Goal: Download file/media

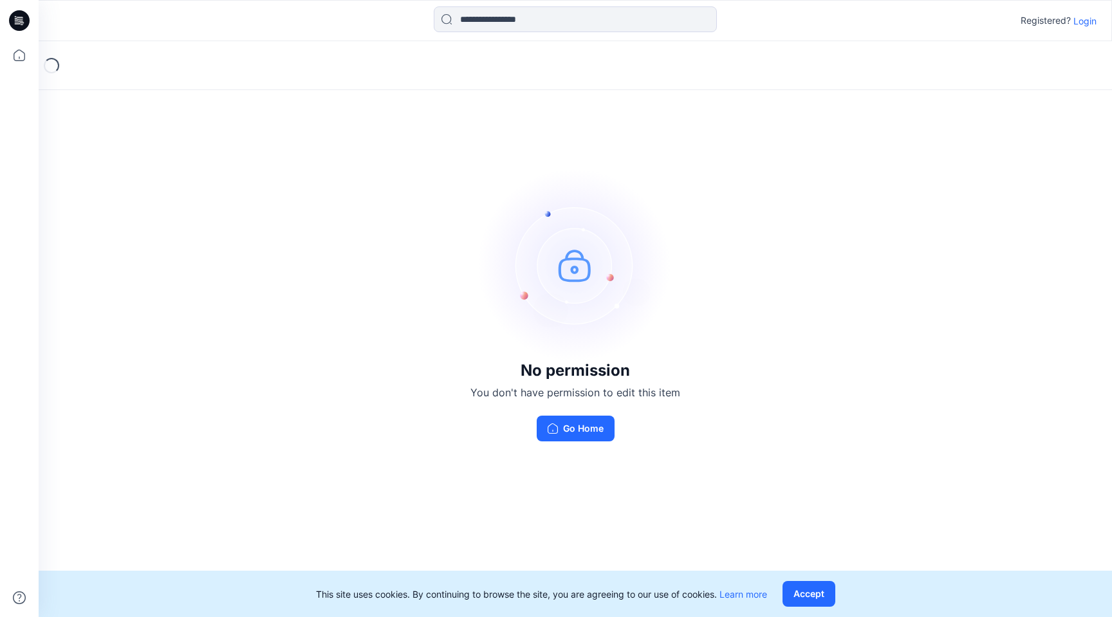
click at [1091, 21] on p "Login" at bounding box center [1085, 21] width 23 height 14
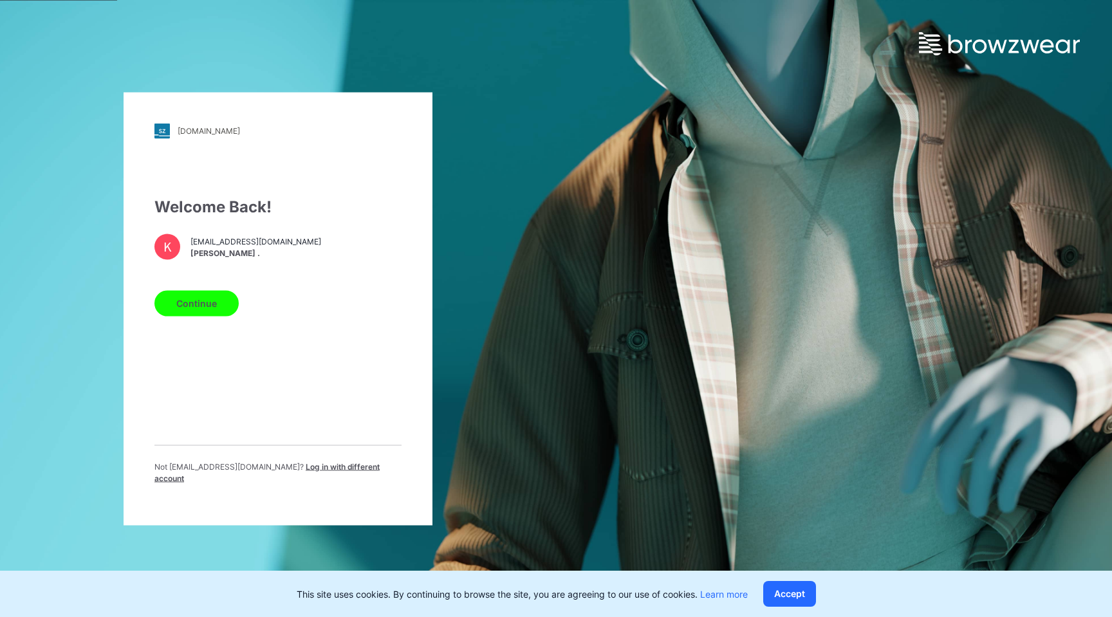
click at [210, 315] on button "Continue" at bounding box center [197, 303] width 84 height 26
click at [199, 314] on button "Continue" at bounding box center [197, 303] width 84 height 26
click at [188, 309] on button "Continue" at bounding box center [197, 303] width 84 height 26
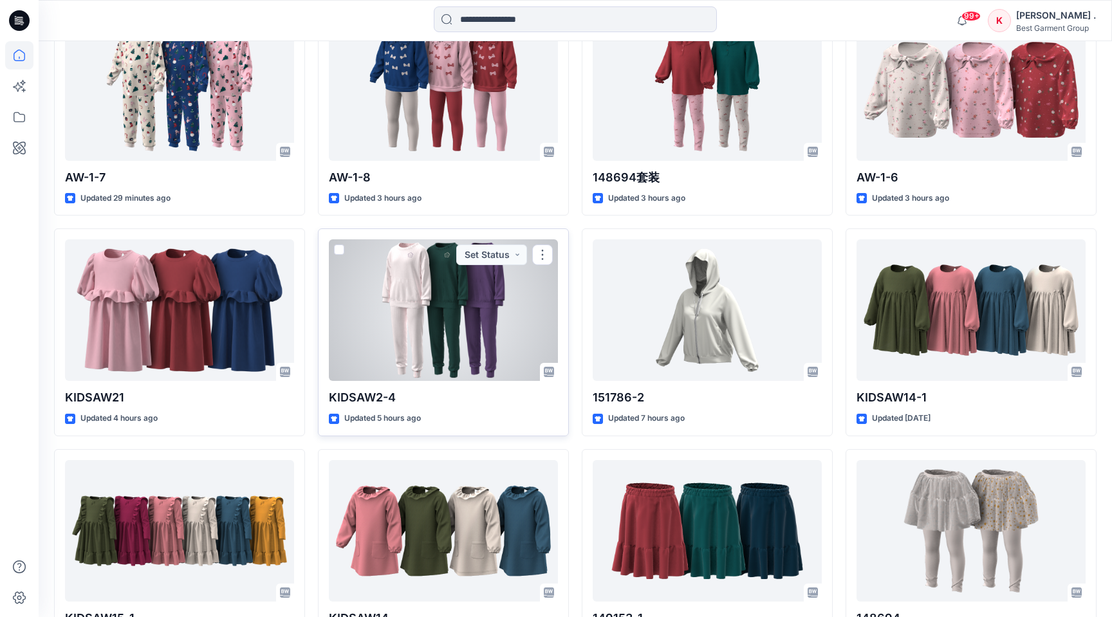
scroll to position [419, 0]
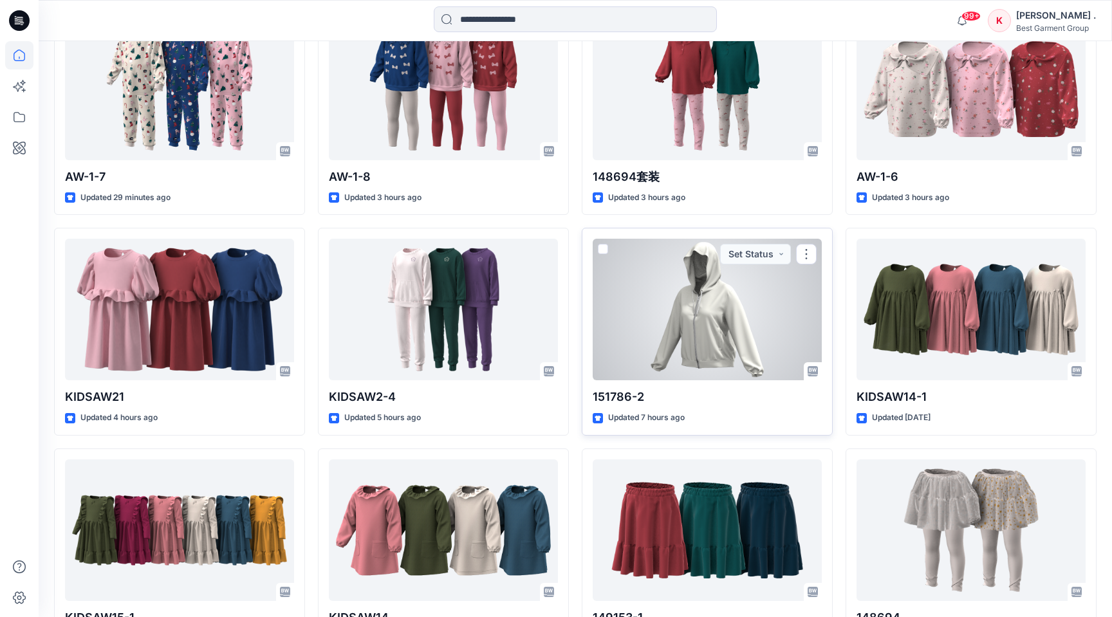
click at [718, 339] on div at bounding box center [707, 310] width 229 height 142
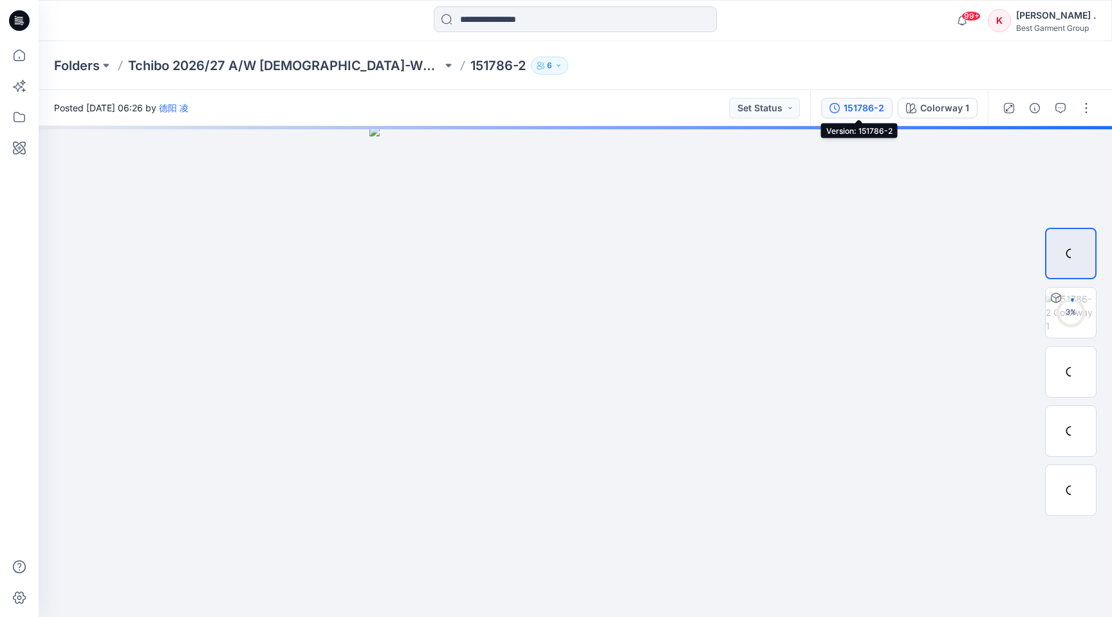
click at [867, 104] on div "151786-2" at bounding box center [864, 108] width 41 height 14
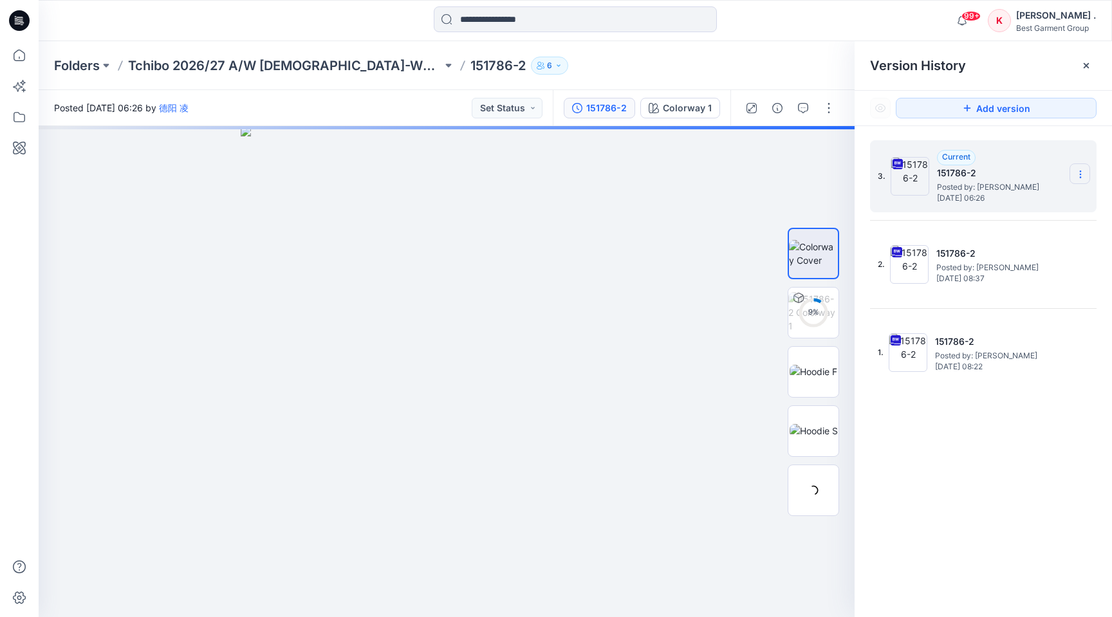
click at [1080, 171] on icon at bounding box center [1080, 171] width 1 height 1
click at [1022, 199] on span "Download Source BW File" at bounding box center [1016, 199] width 108 height 15
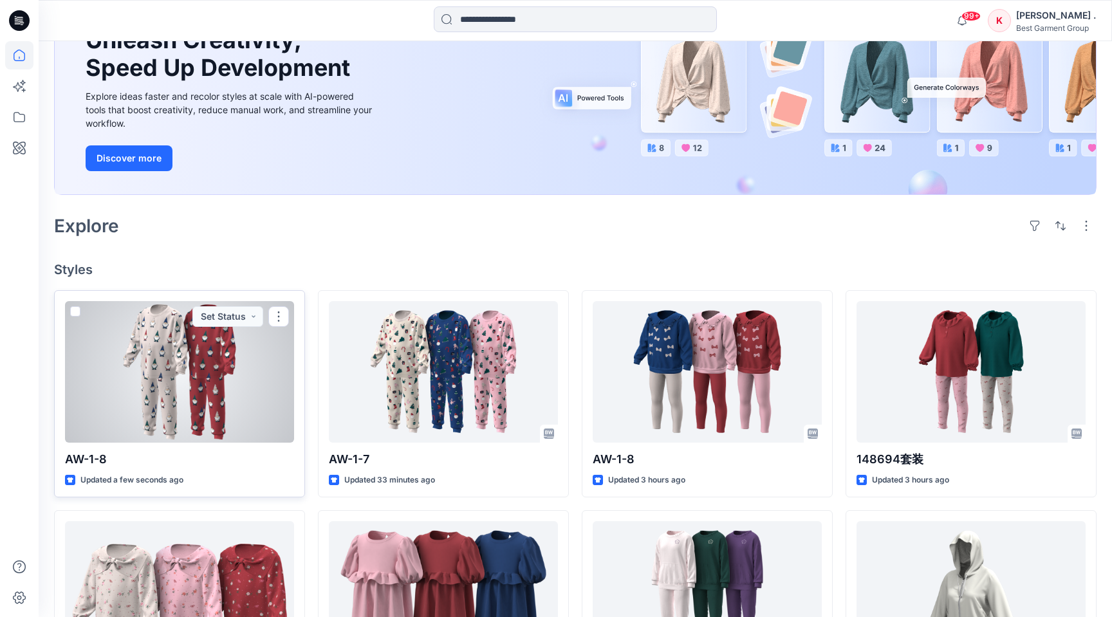
scroll to position [198, 0]
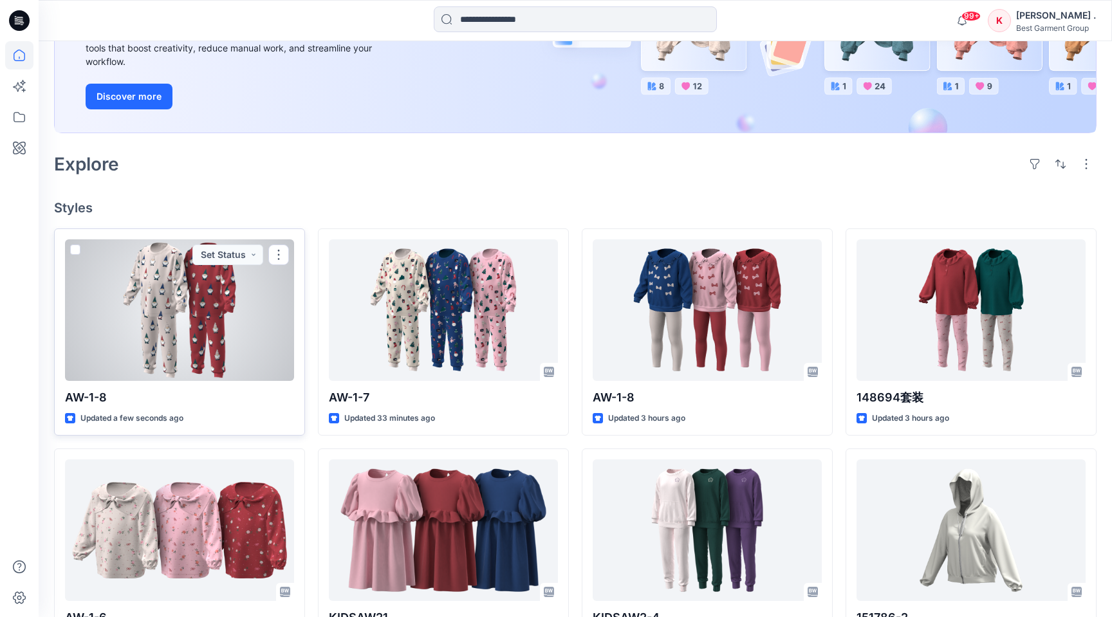
click at [174, 308] on div at bounding box center [179, 310] width 229 height 142
